Goal: Task Accomplishment & Management: Complete application form

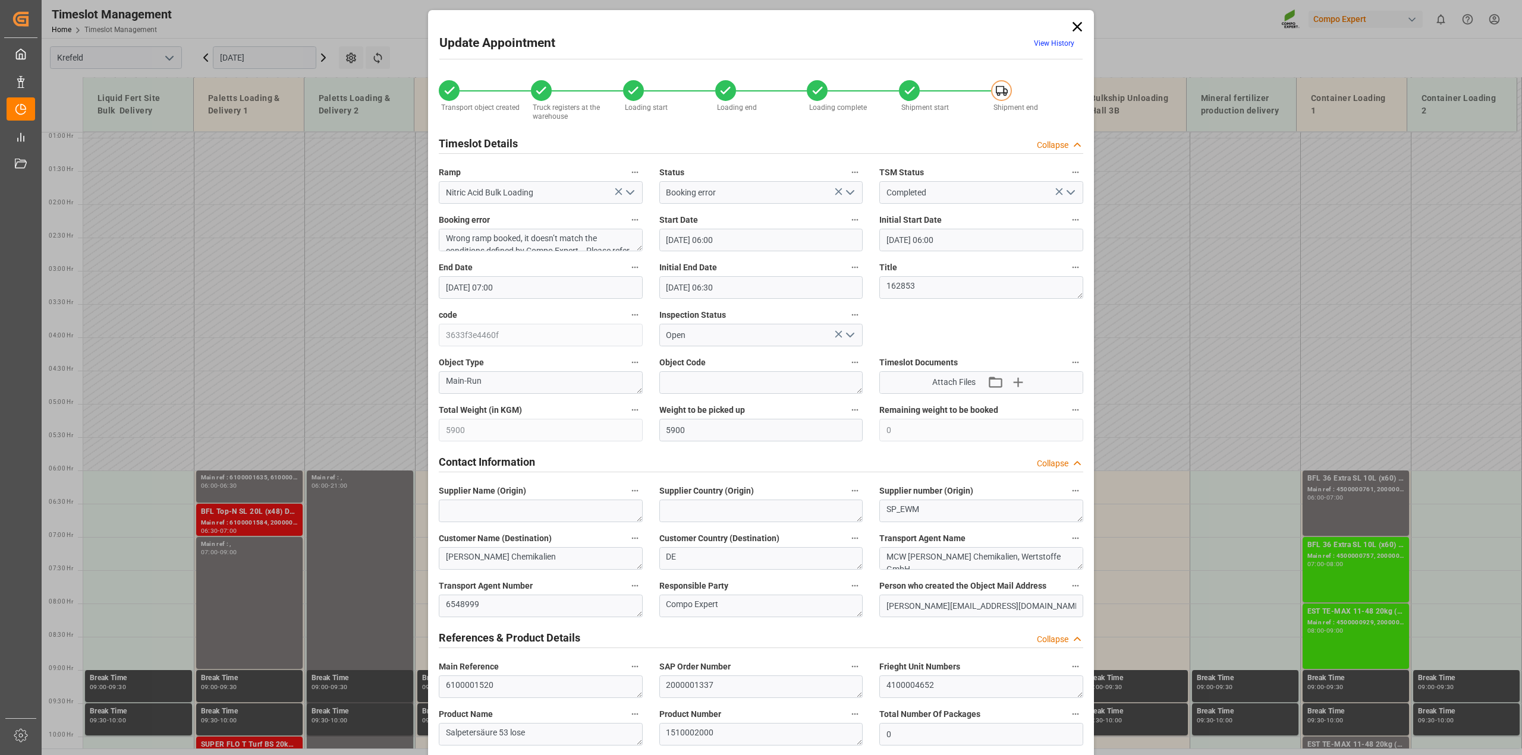
click at [1074, 24] on icon at bounding box center [1077, 26] width 17 height 17
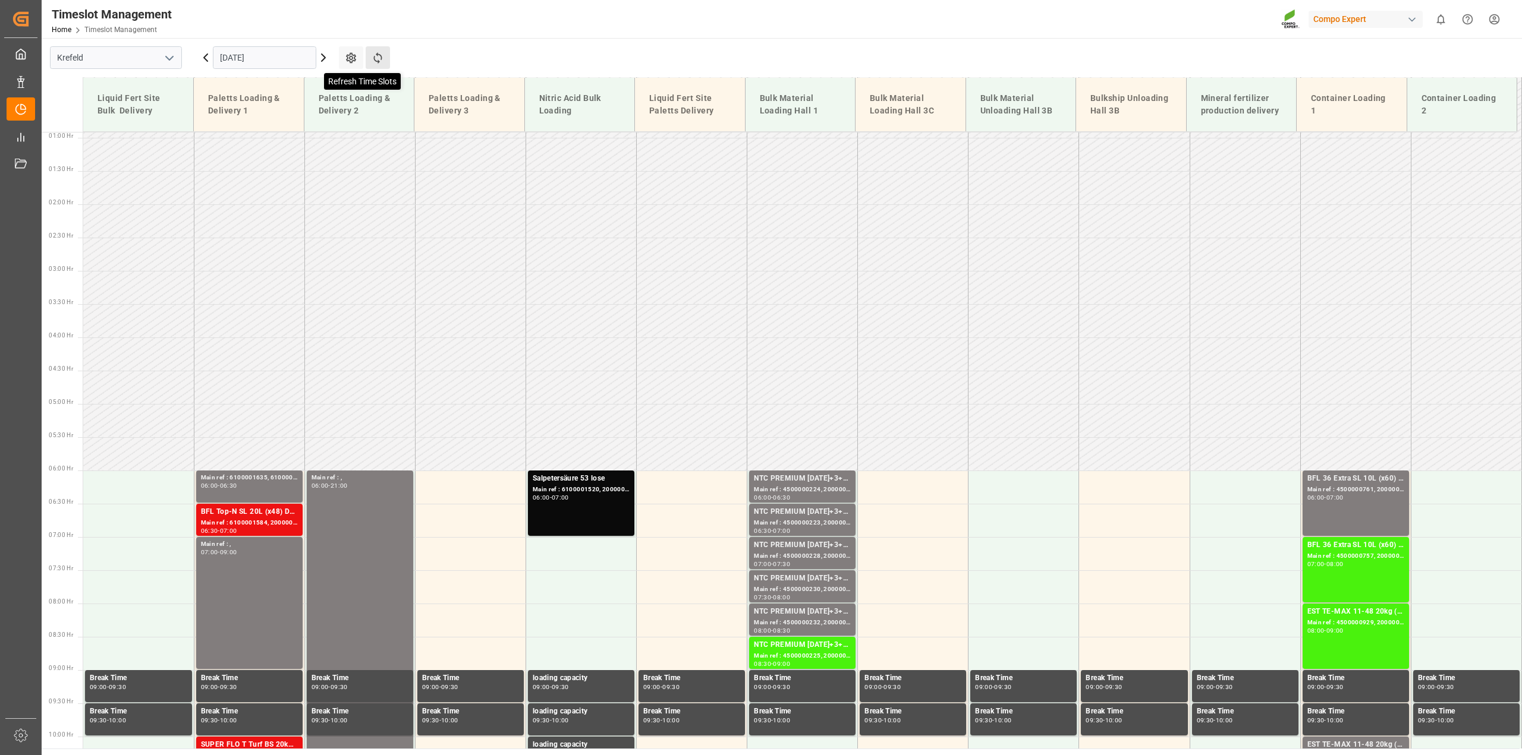
click at [379, 54] on icon at bounding box center [377, 58] width 12 height 12
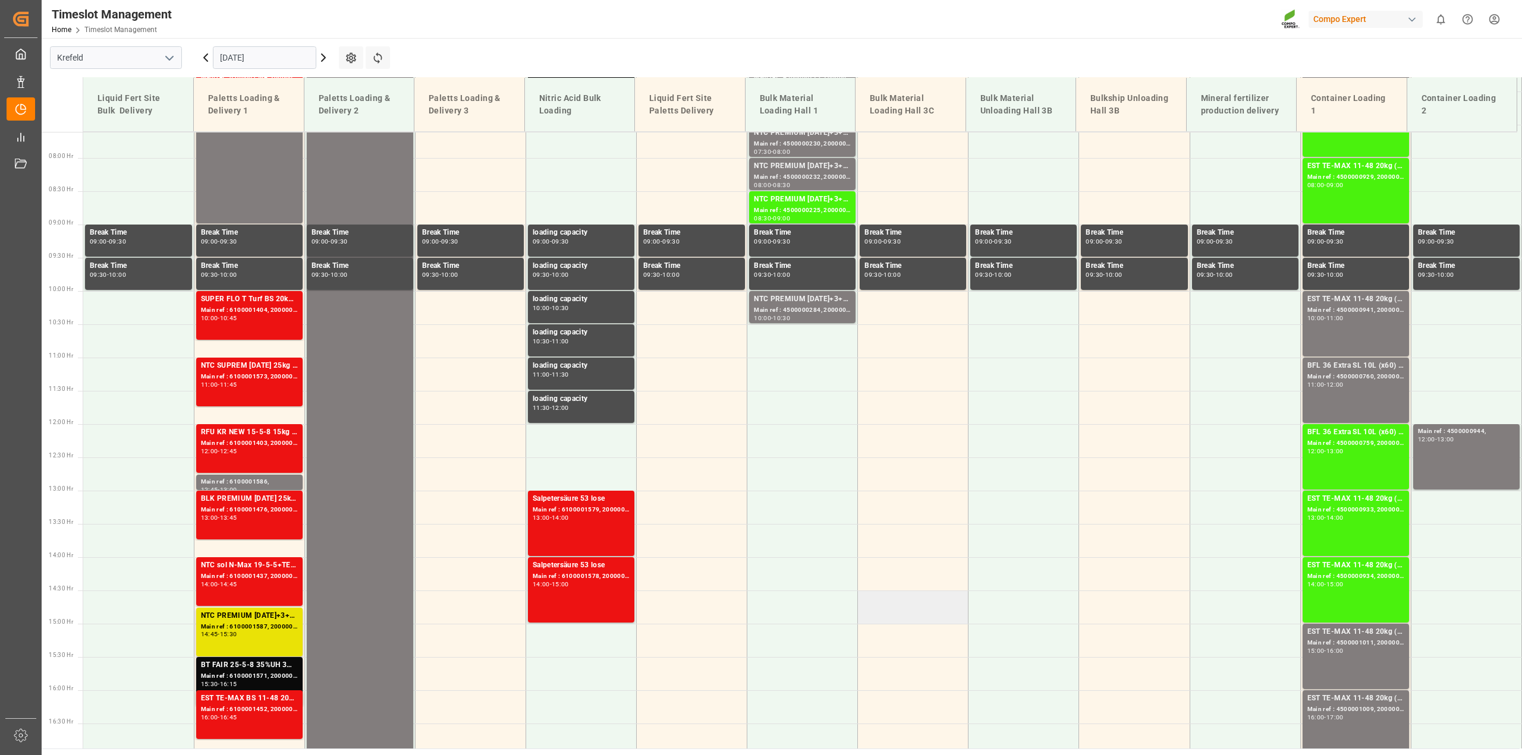
scroll to position [358, 0]
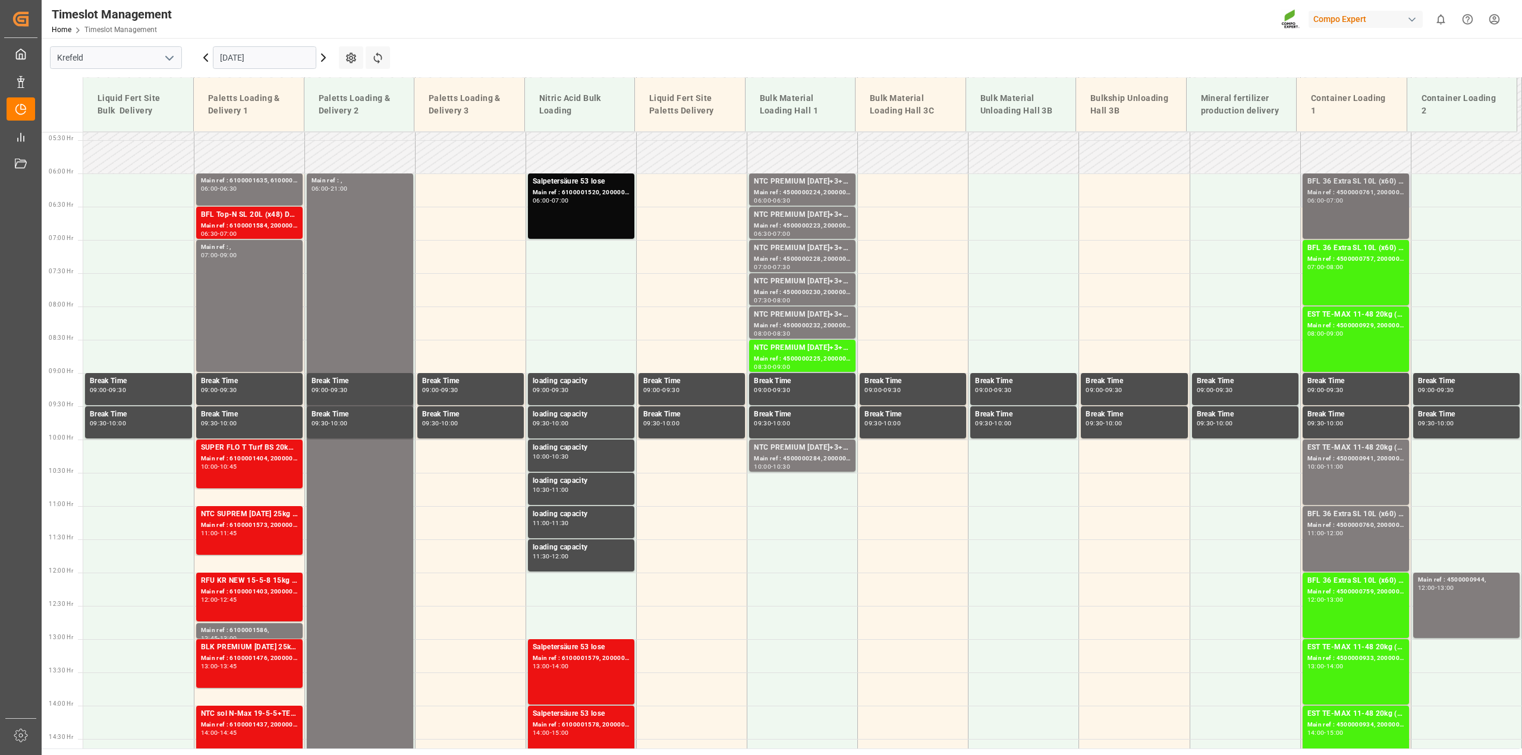
click at [1386, 208] on div "BFL 36 Extra SL 10L (x60) EN,TR MTO Main ref : 4500000761, 20000006002000000600…" at bounding box center [1355, 206] width 97 height 61
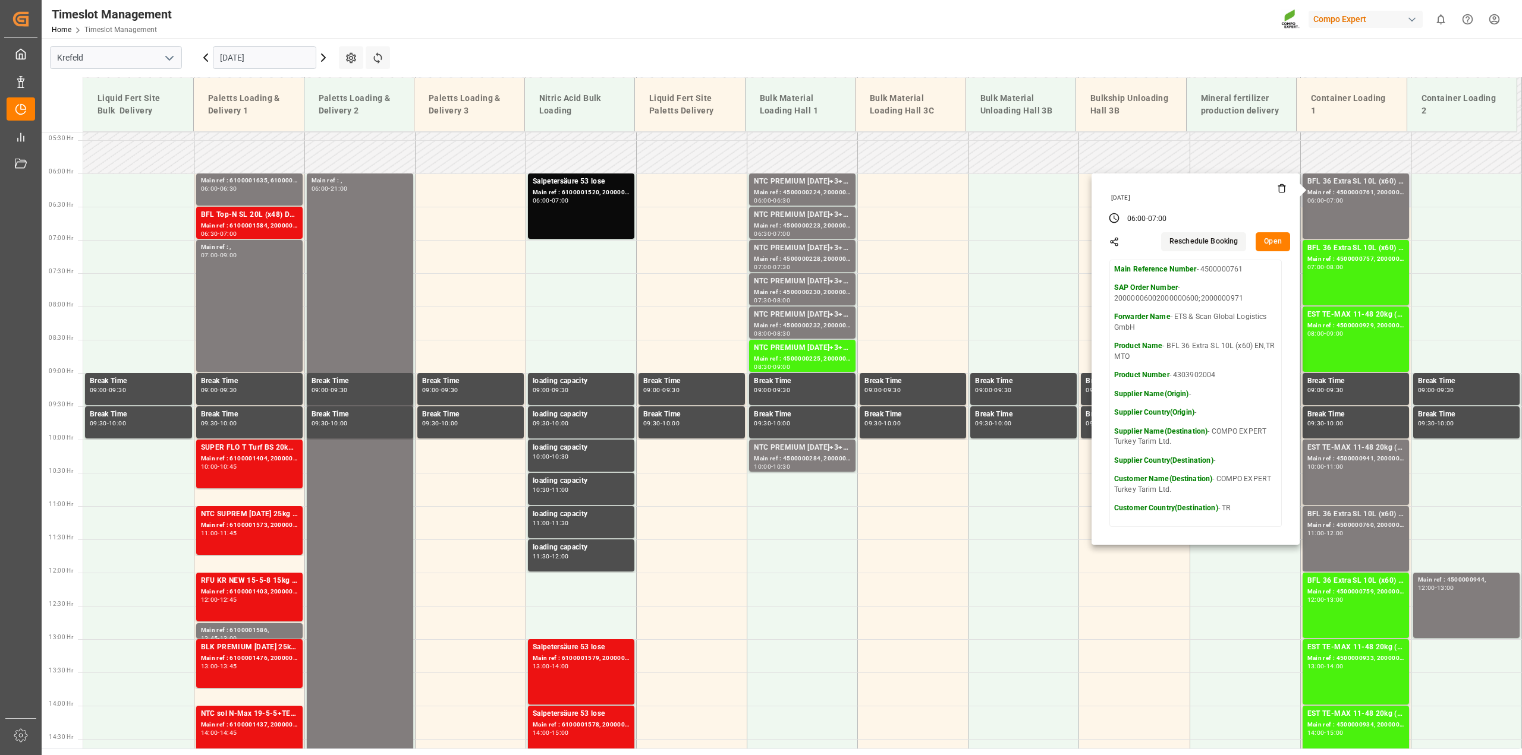
click at [1273, 241] on button "Open" at bounding box center [1272, 241] width 34 height 19
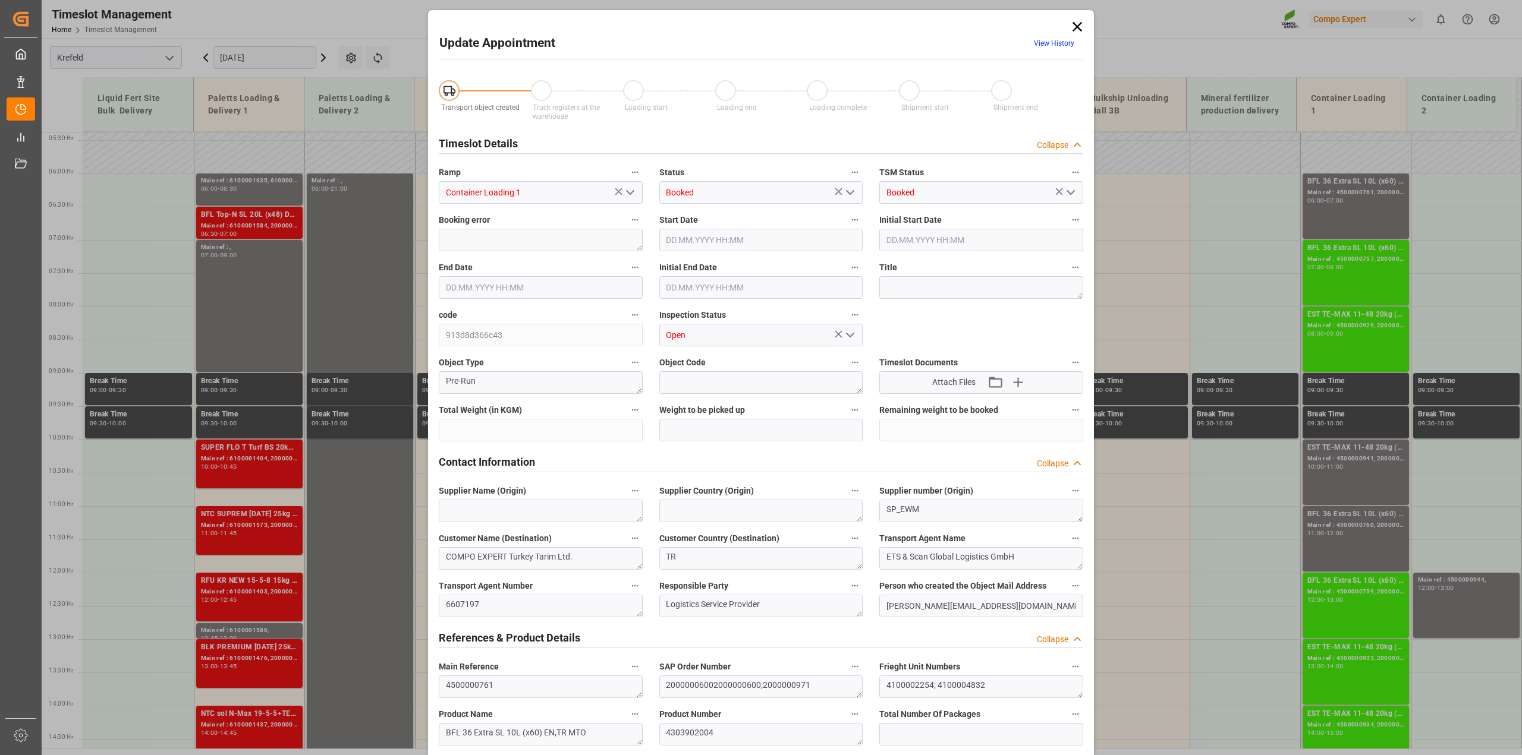
type input "152190"
type input "0"
type input "03.09.2025 06:00"
type input "03.09.2025 07:00"
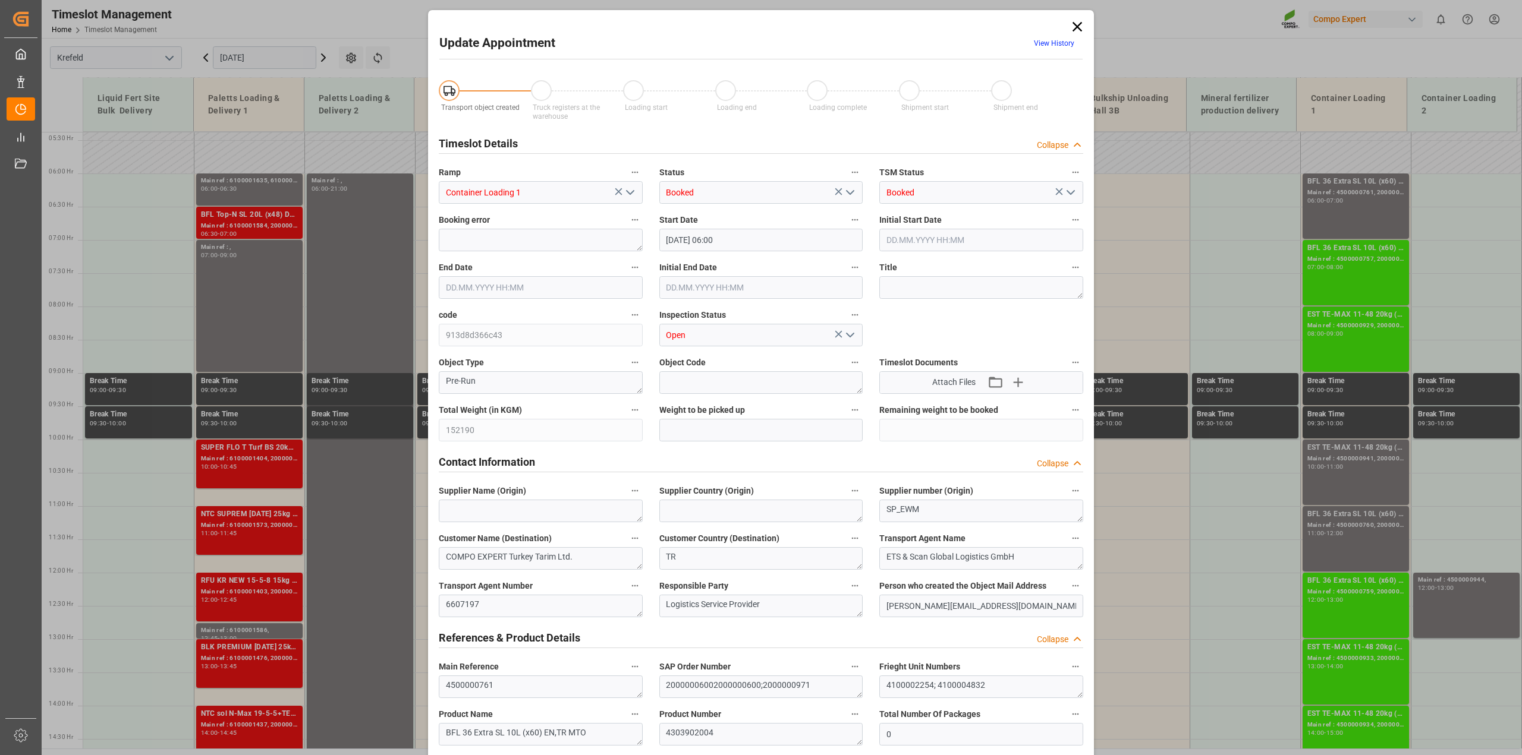
type input "03.09.2025 06:30"
type input "13.08.2025 11:21"
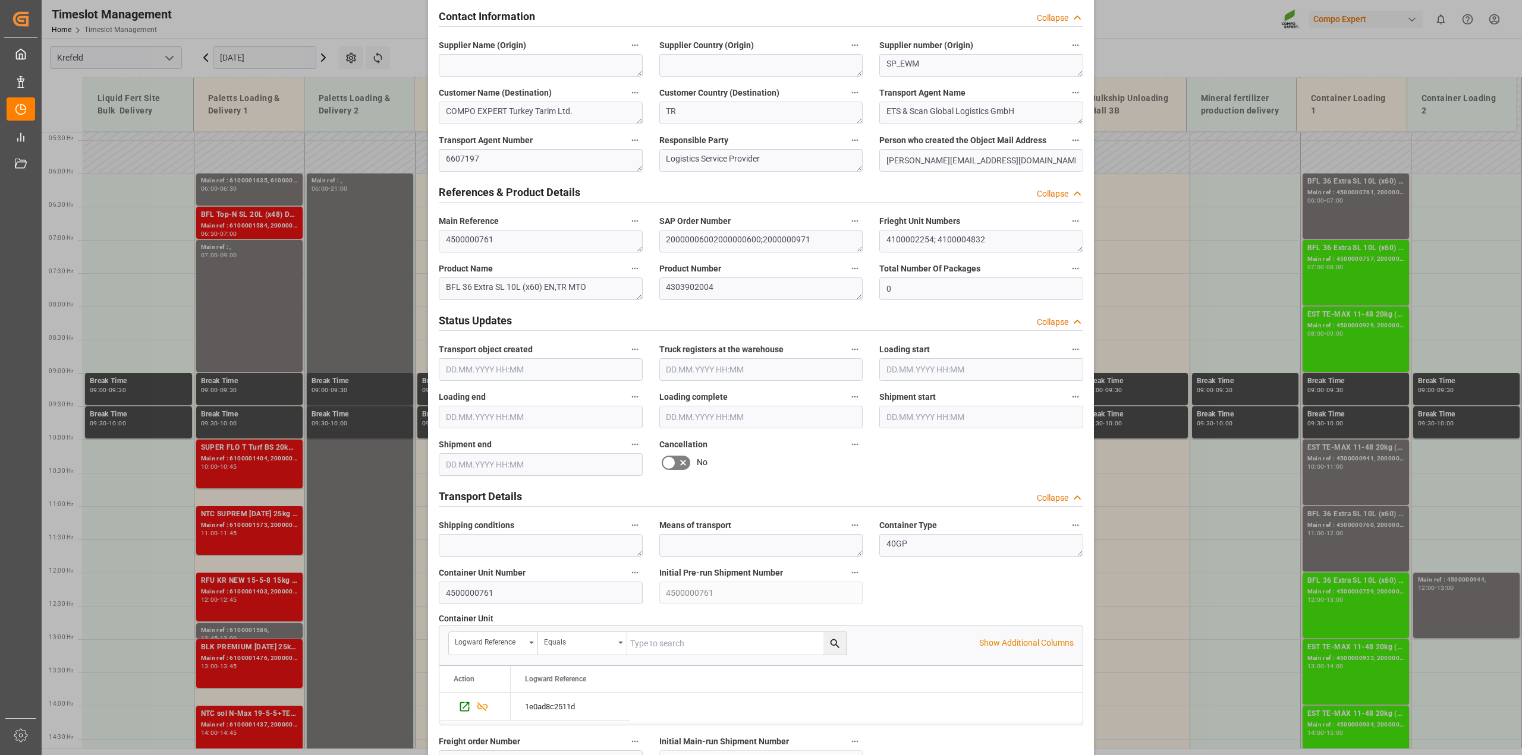
scroll to position [594, 0]
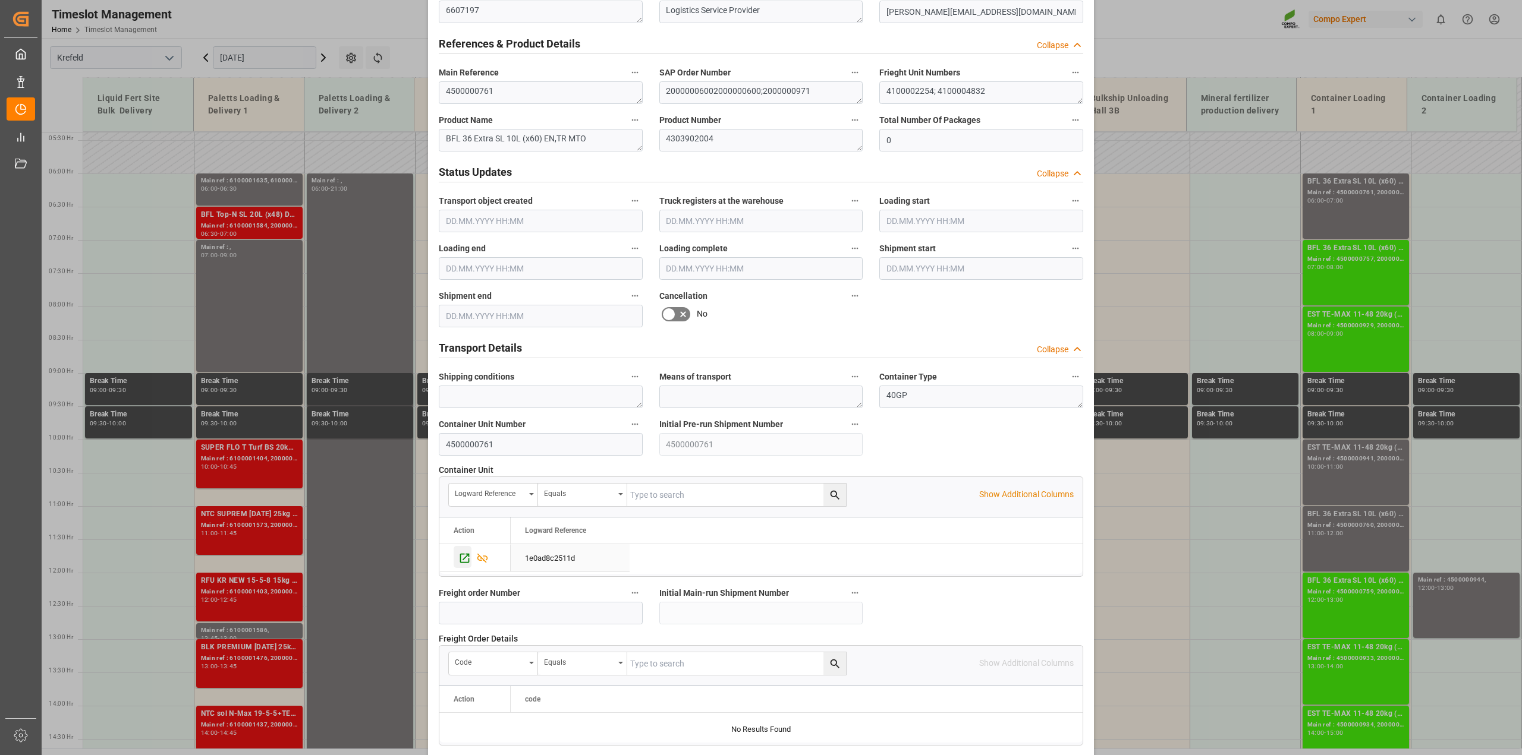
click at [458, 562] on icon "Press SPACE to select this row." at bounding box center [464, 558] width 12 height 12
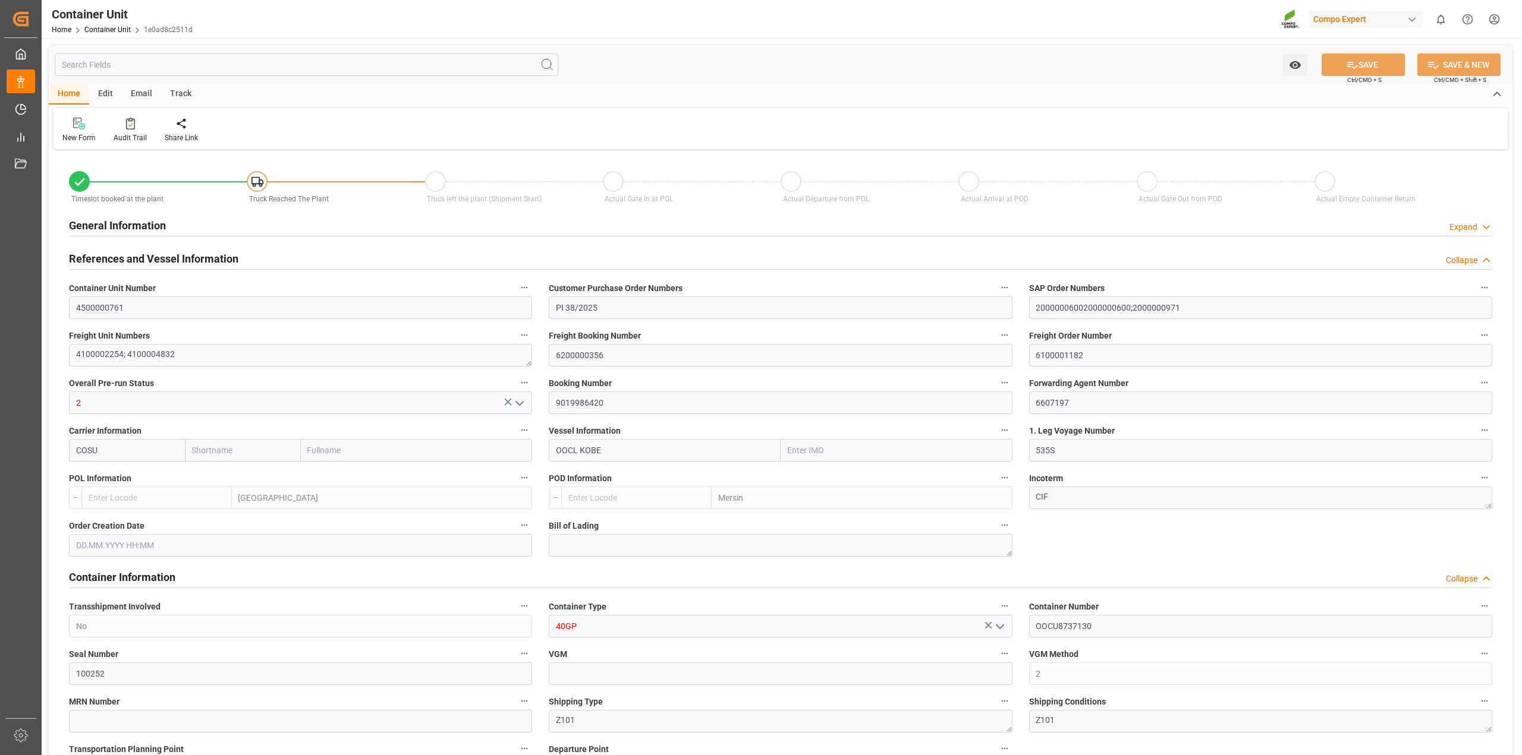
type input "Cosco"
type input "COSCO Shipping Co. Ltd."
type input "9329526"
type input "BEANR"
type input "TRMER"
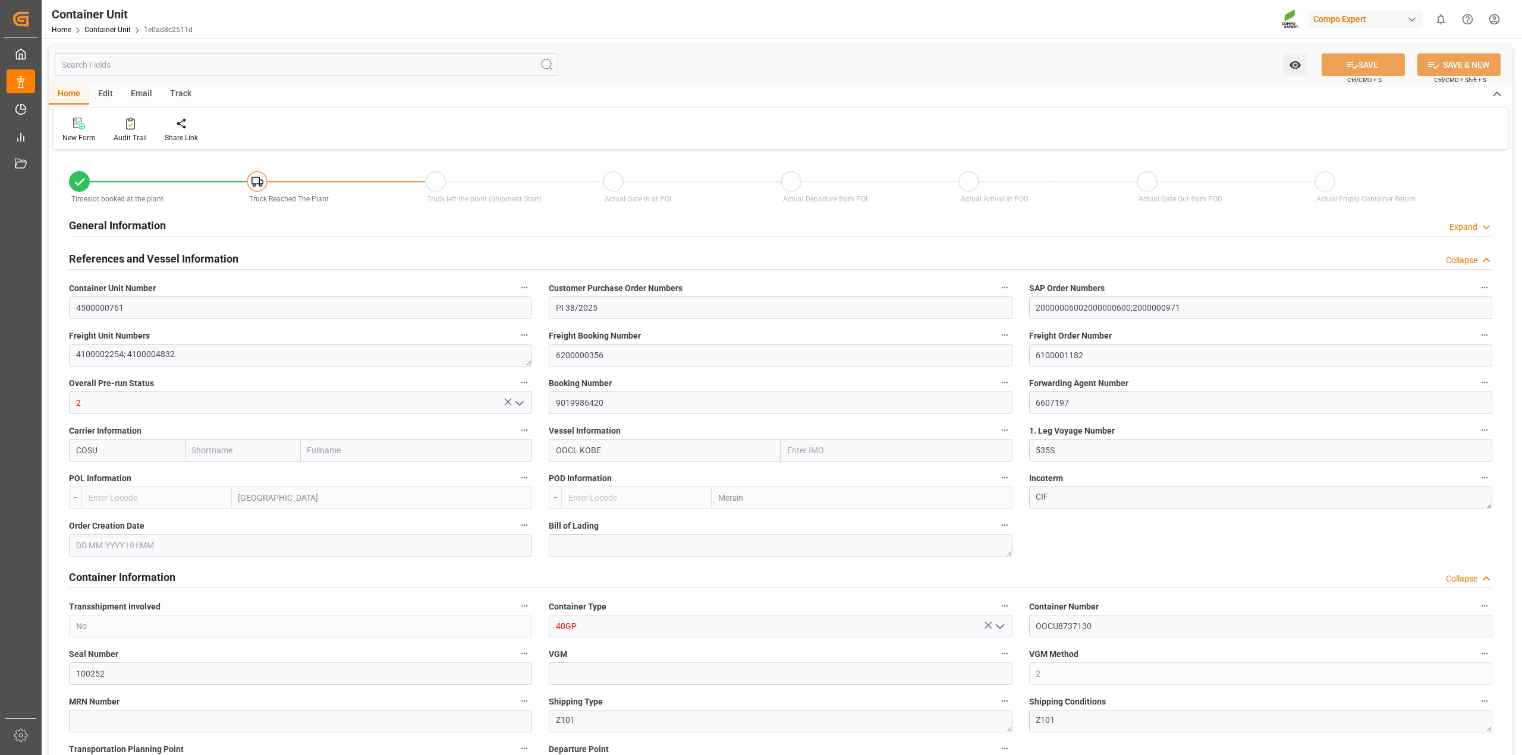
type input "0"
type input "152190"
type input "BEANR"
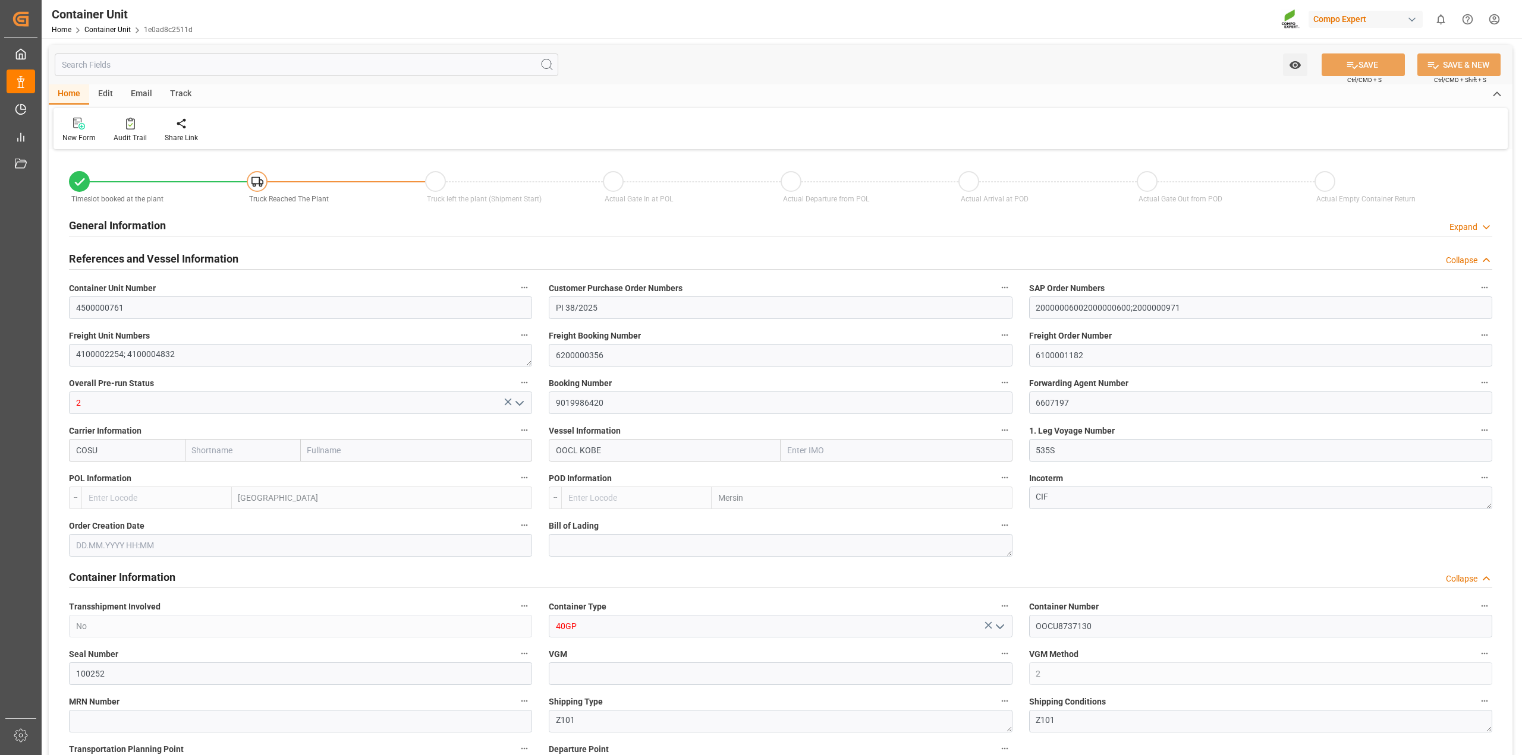
type input "TRMER"
type input "[DATE]"
type input "[DATE] 14:00"
type input "[DATE] 16:00"
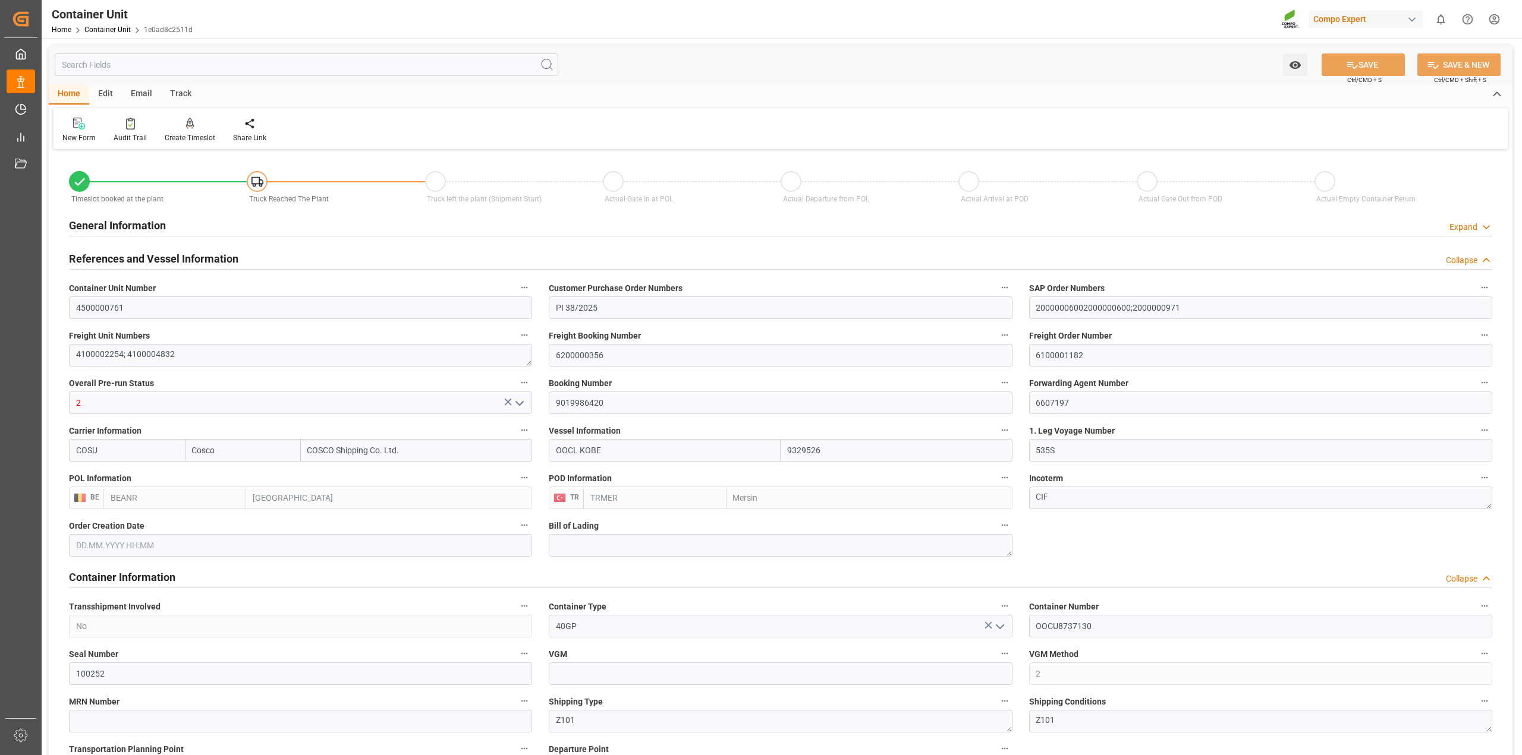
type input "[DATE] 16:00"
drag, startPoint x: 1097, startPoint y: 355, endPoint x: 952, endPoint y: 355, distance: 145.6
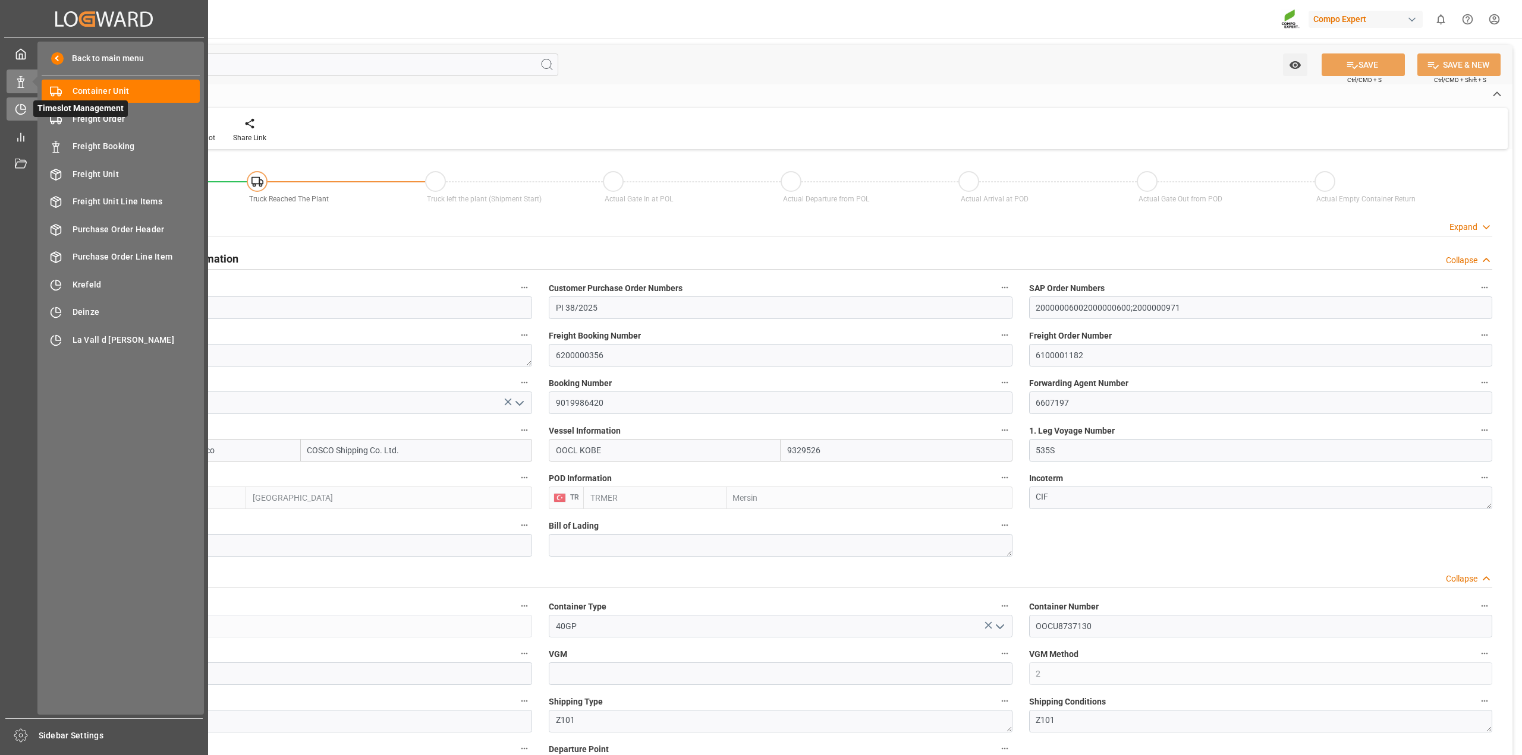
click at [24, 111] on icon at bounding box center [21, 109] width 12 height 12
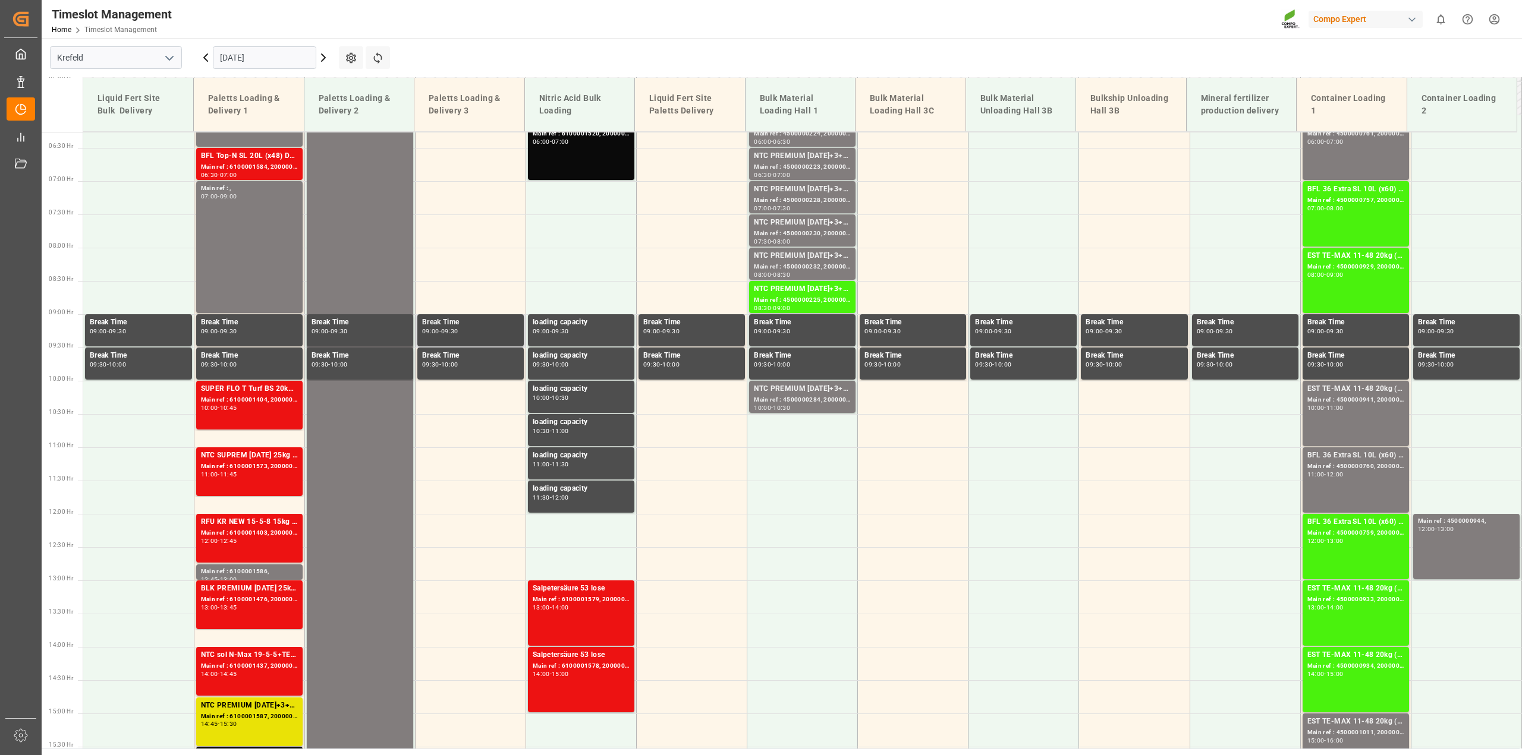
scroll to position [275, 0]
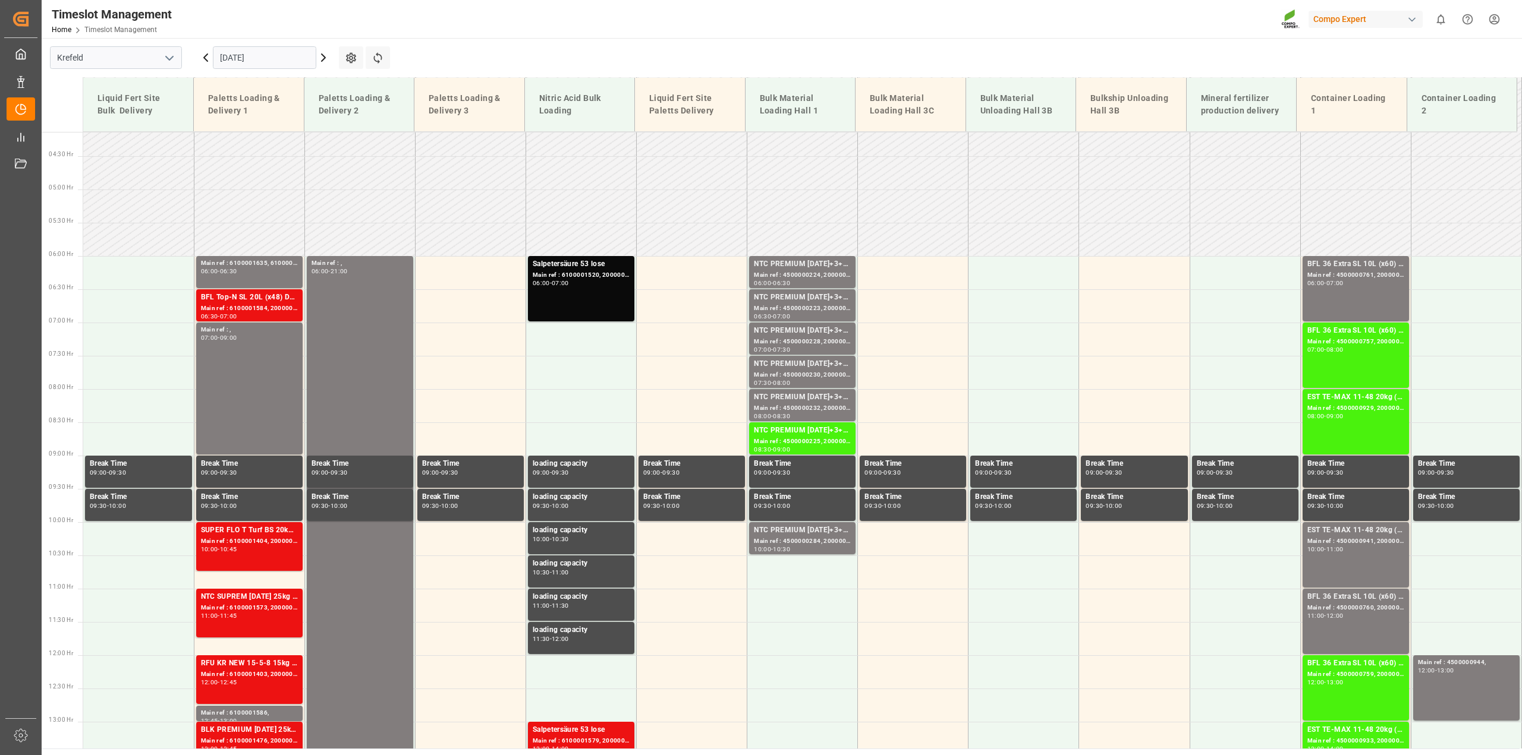
click at [871, 22] on div "Timeslot Management Home Timeslot Management Compo Expert 0 Notifications Only …" at bounding box center [777, 19] width 1488 height 38
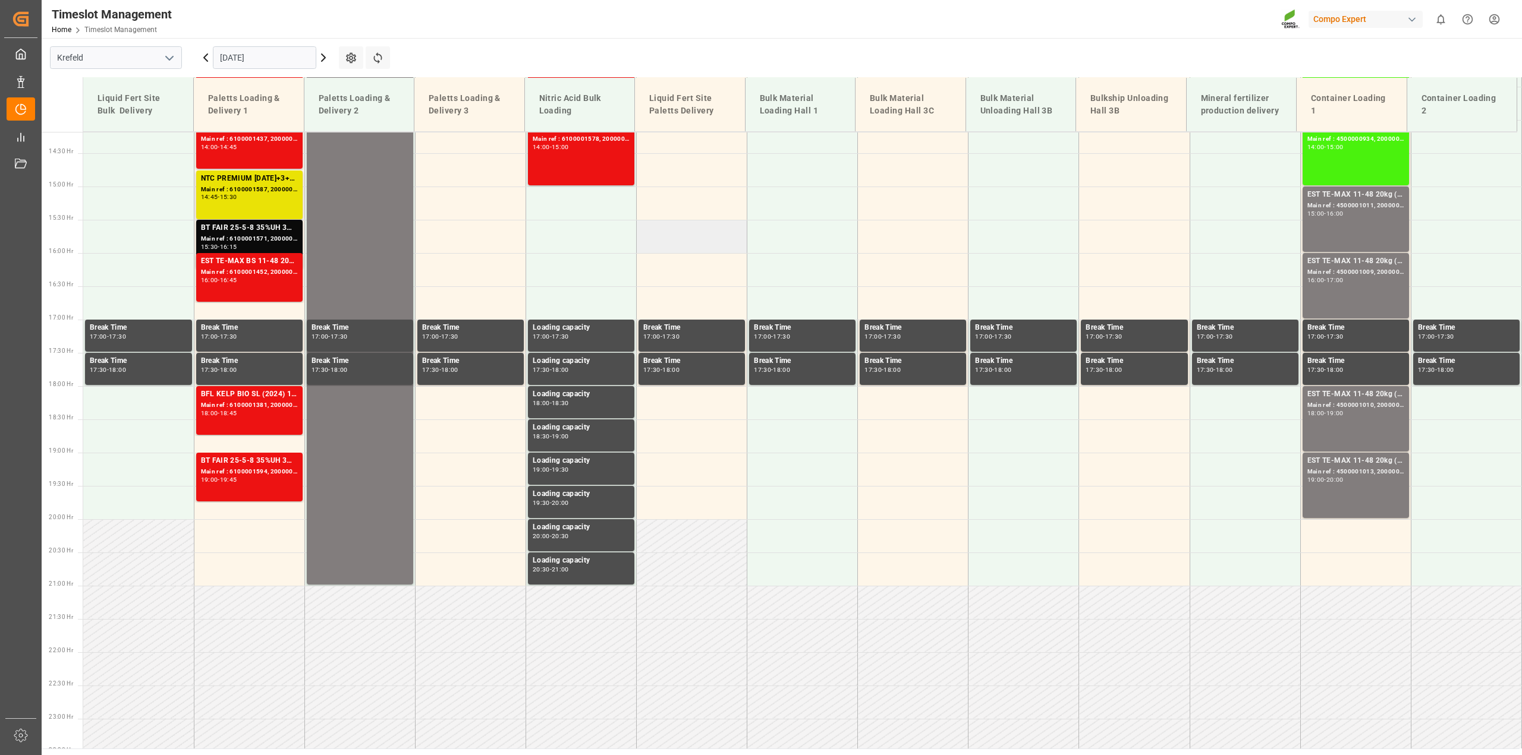
scroll to position [498, 0]
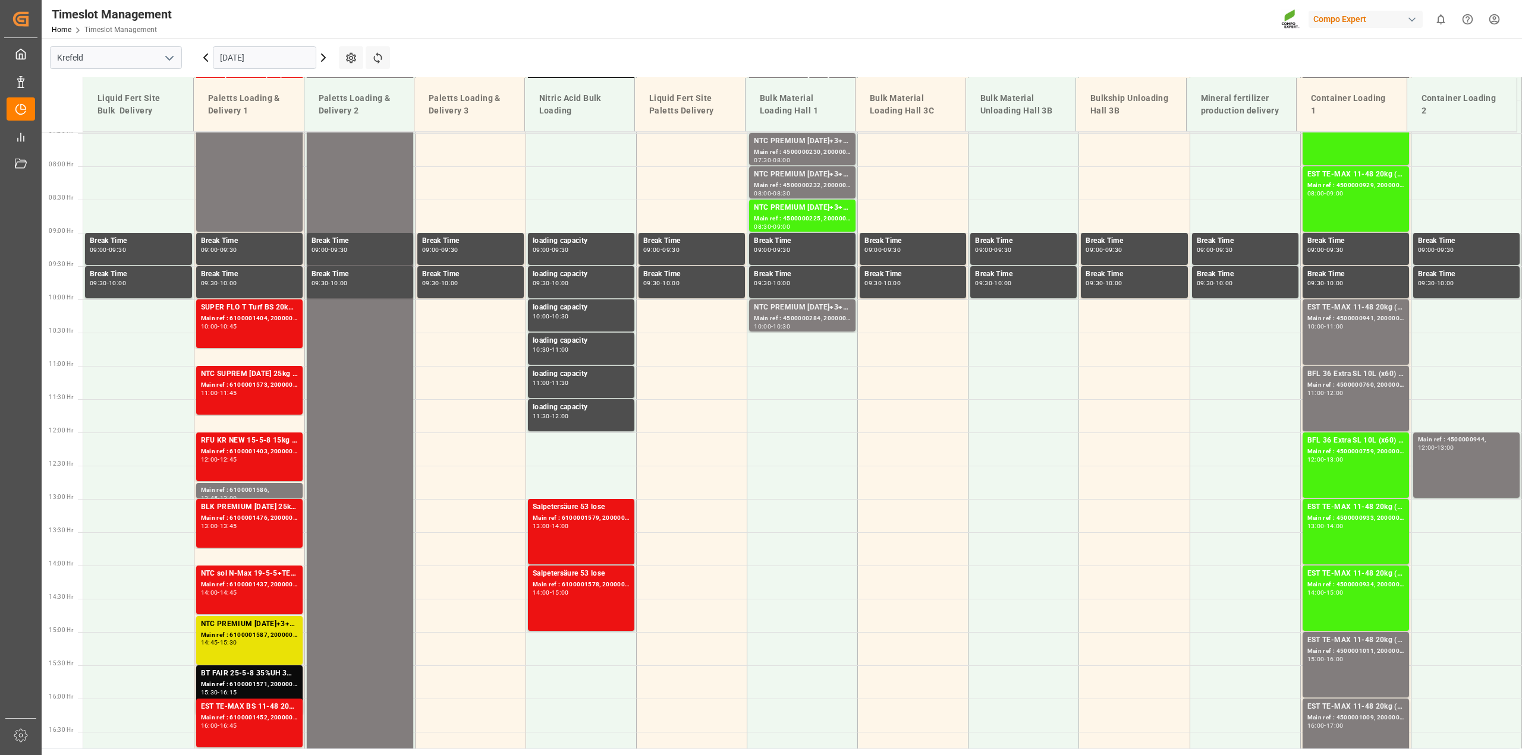
click at [202, 55] on icon at bounding box center [206, 58] width 14 height 14
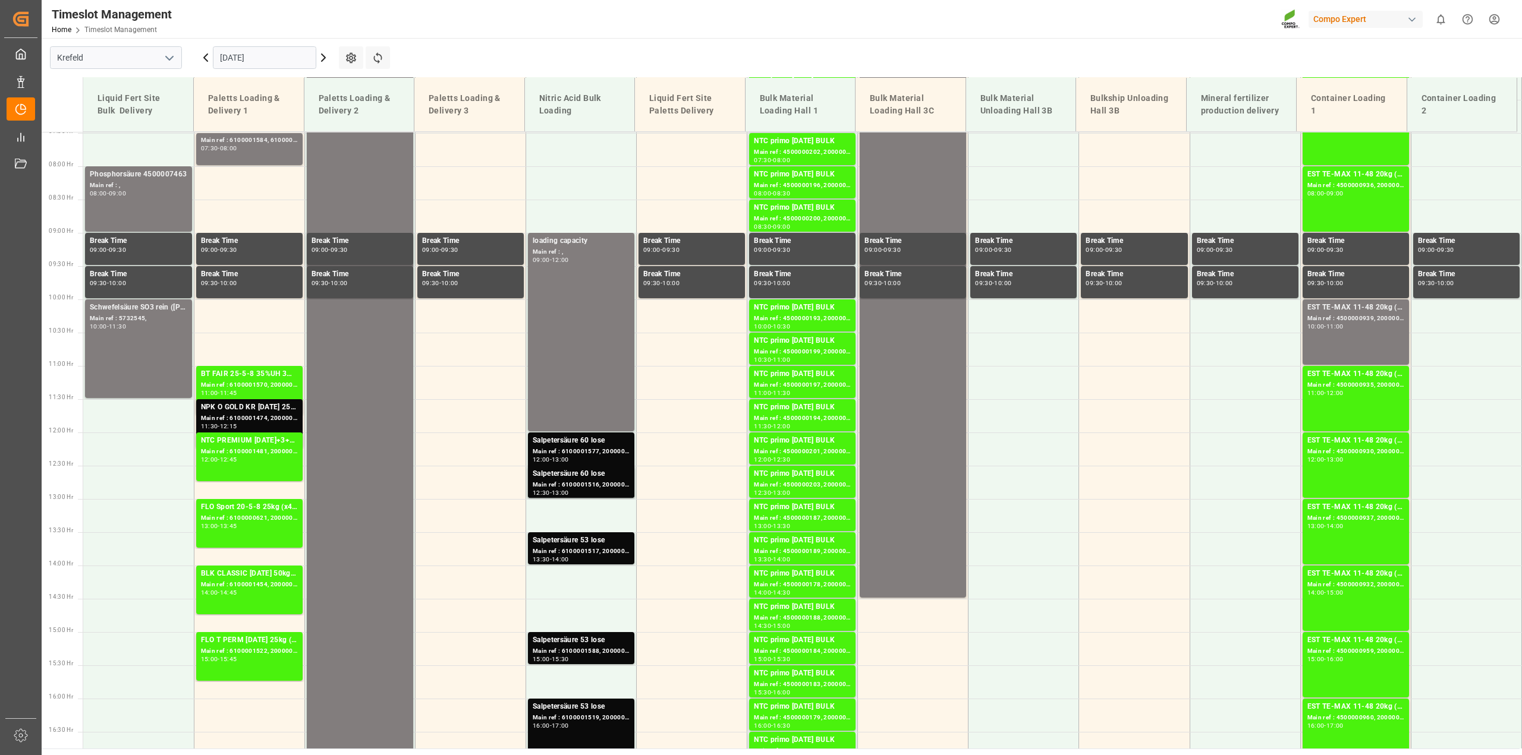
click at [319, 57] on icon at bounding box center [323, 58] width 14 height 14
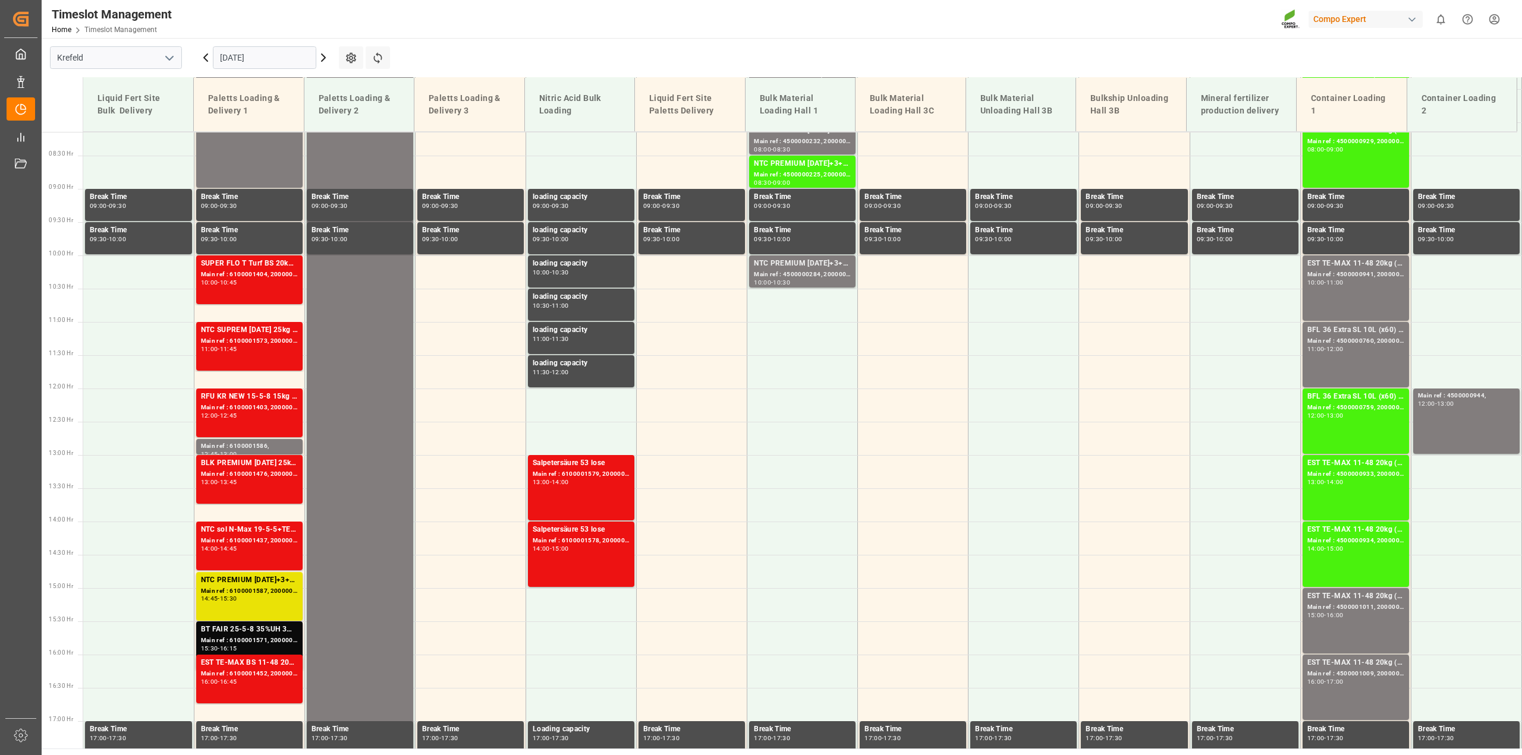
scroll to position [424, 0]
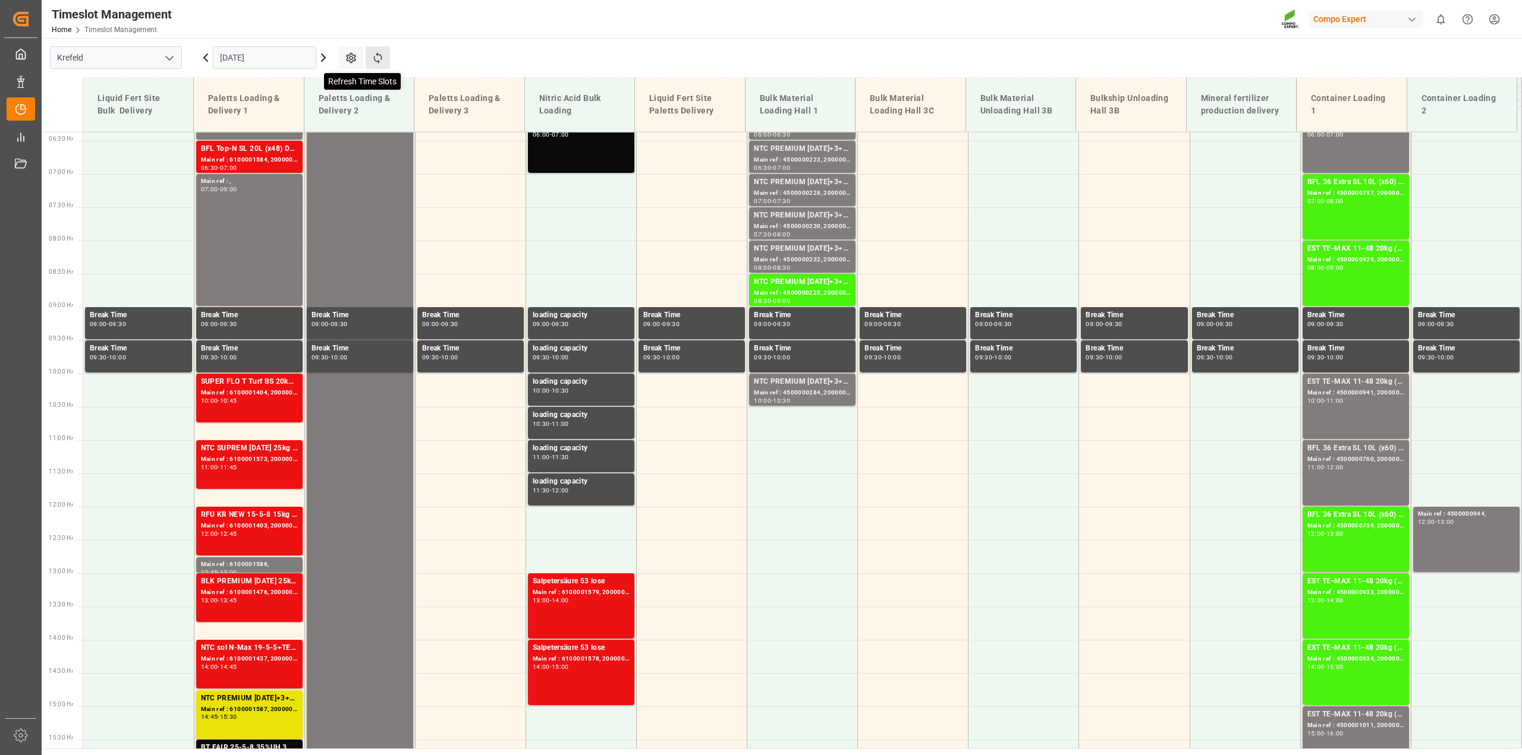
click at [377, 59] on icon at bounding box center [377, 57] width 8 height 11
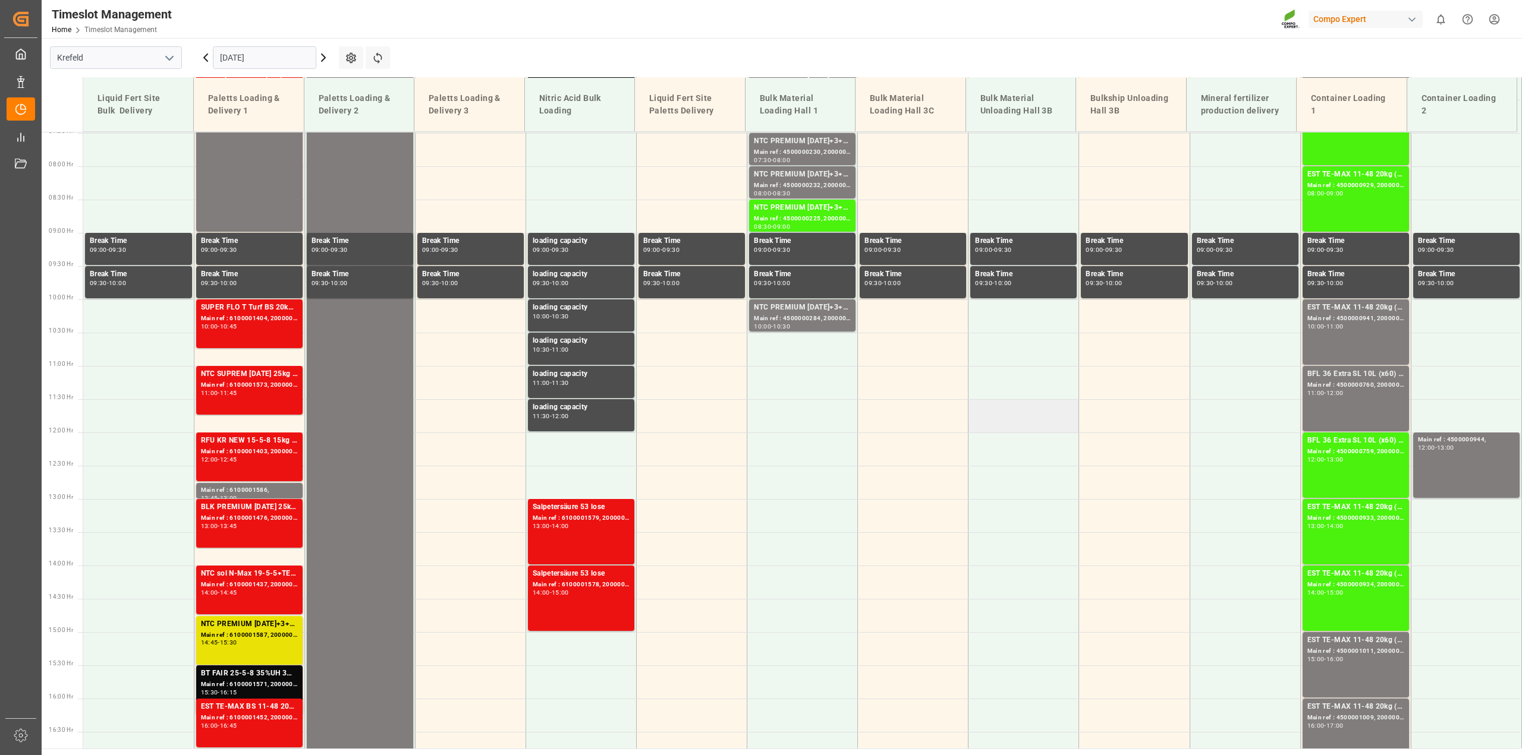
scroll to position [201, 0]
